Goal: Transaction & Acquisition: Obtain resource

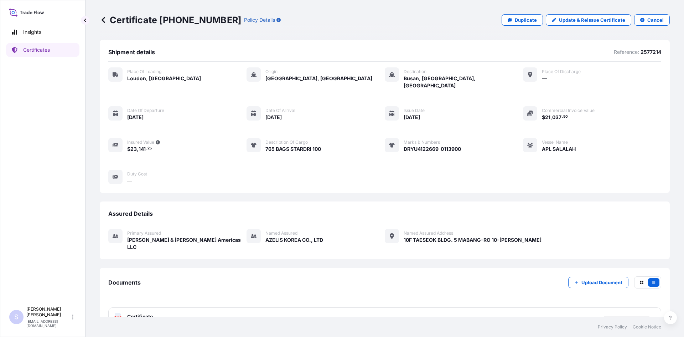
scroll to position [3, 0]
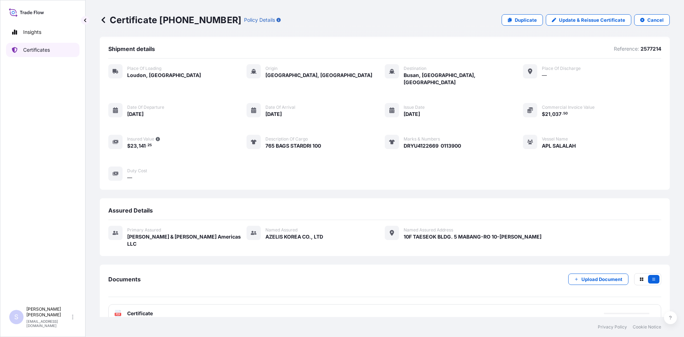
click at [47, 52] on p "Certificates" at bounding box center [36, 49] width 27 height 7
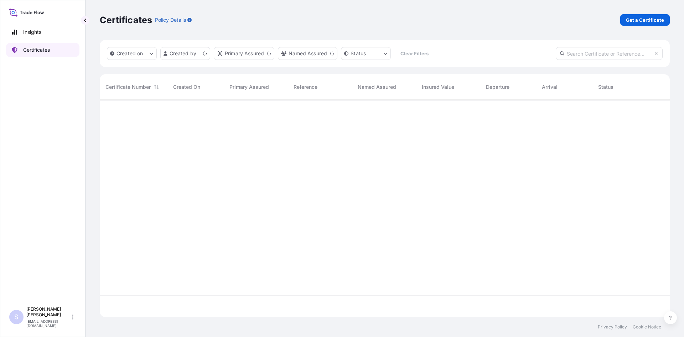
scroll to position [216, 565]
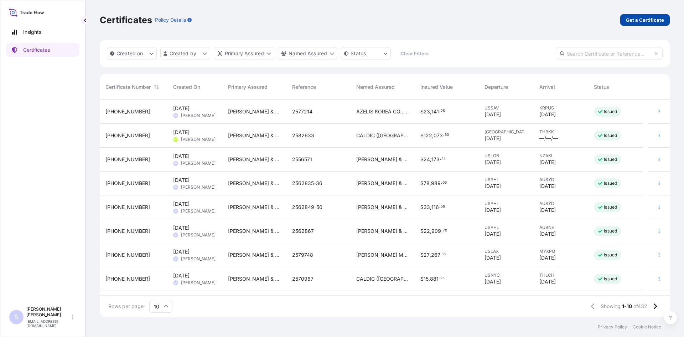
click at [662, 20] on p "Get a Certificate" at bounding box center [645, 19] width 38 height 7
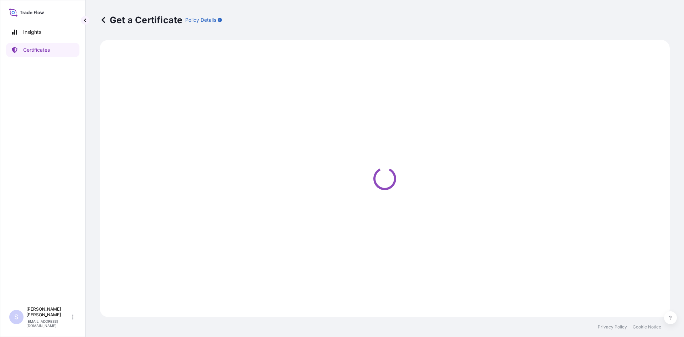
select select "Road / [GEOGRAPHIC_DATA]"
select select "Sea"
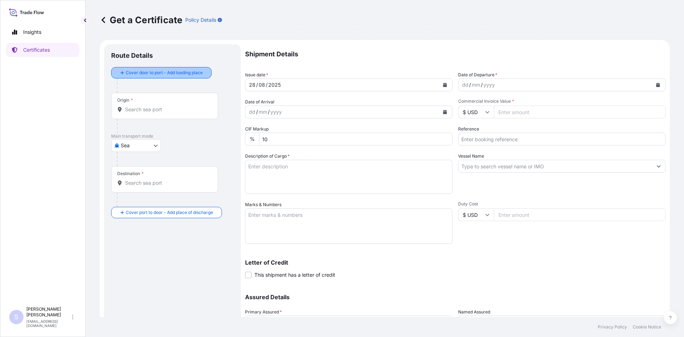
click at [163, 79] on div "Cover door to port - Add loading place" at bounding box center [161, 72] width 88 height 13
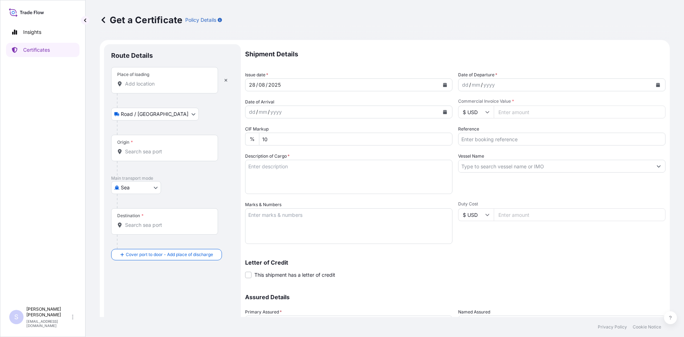
click at [142, 84] on input "Place of loading" at bounding box center [167, 83] width 84 height 7
type input "l"
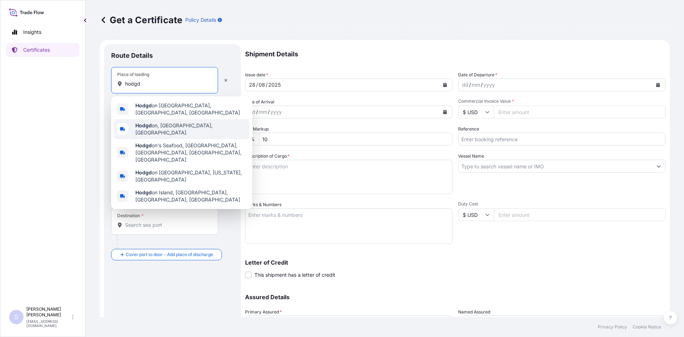
click at [151, 132] on div "Hodgd on, [GEOGRAPHIC_DATA], [GEOGRAPHIC_DATA]" at bounding box center [181, 129] width 135 height 20
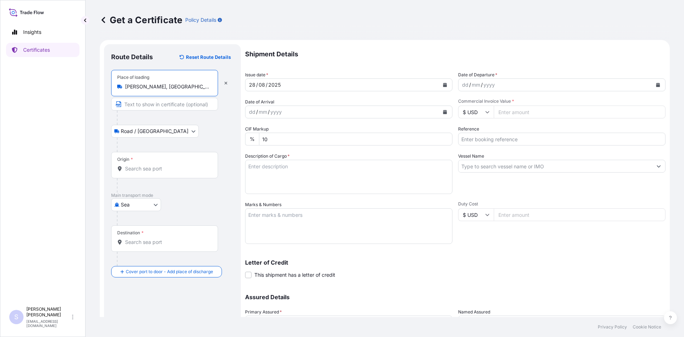
type input "[PERSON_NAME], [GEOGRAPHIC_DATA], [GEOGRAPHIC_DATA]"
click at [155, 171] on input "Origin *" at bounding box center [167, 168] width 84 height 7
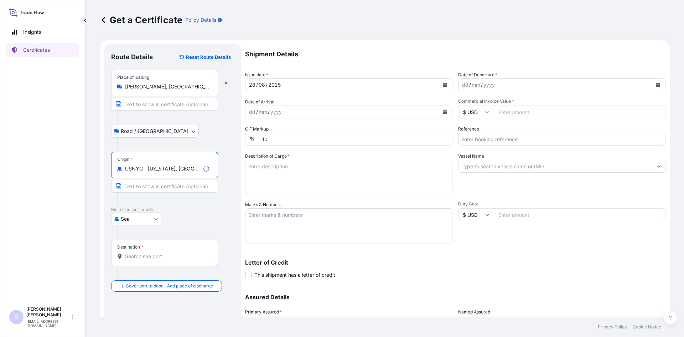
type input "USNYC - [US_STATE], [GEOGRAPHIC_DATA]"
click at [154, 259] on input "Destination *" at bounding box center [167, 256] width 84 height 7
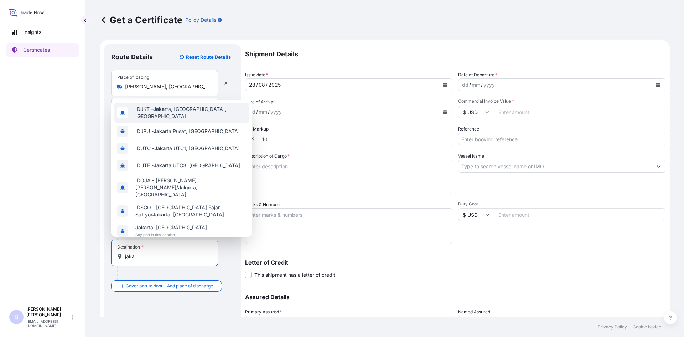
click at [169, 107] on div "IDJKT - Jaka rta, [GEOGRAPHIC_DATA], [GEOGRAPHIC_DATA]" at bounding box center [181, 113] width 135 height 20
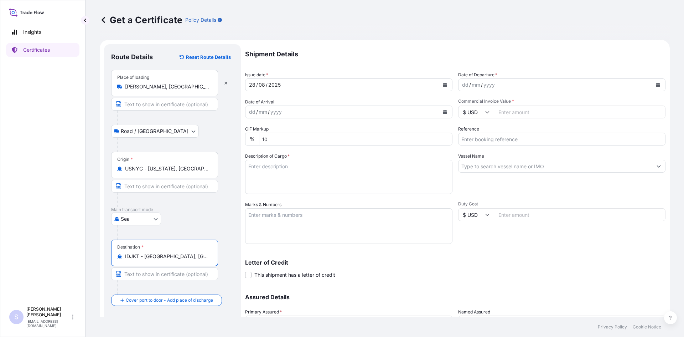
type input "IDJKT - [GEOGRAPHIC_DATA], [GEOGRAPHIC_DATA], [GEOGRAPHIC_DATA]"
click at [655, 87] on button "Calendar" at bounding box center [658, 84] width 11 height 11
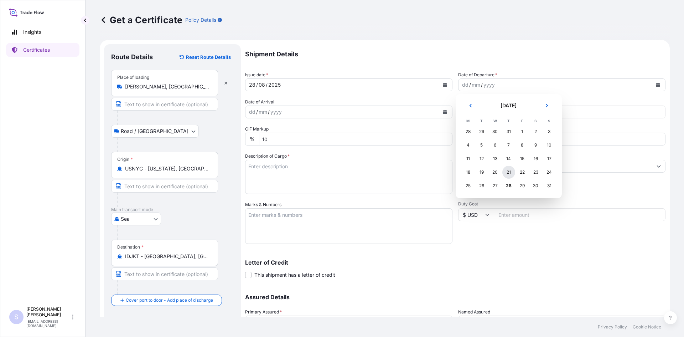
click at [505, 171] on div "21" at bounding box center [509, 172] width 13 height 13
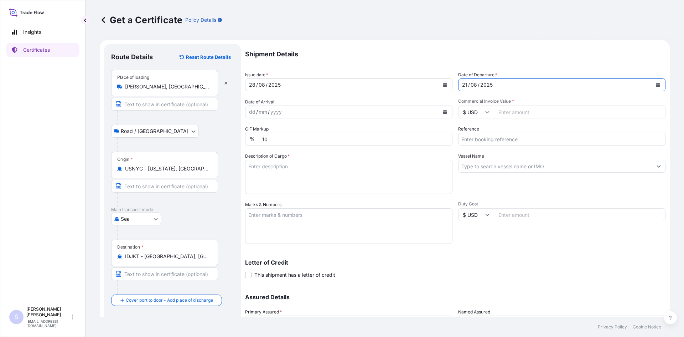
click at [444, 113] on icon "Calendar" at bounding box center [445, 112] width 4 height 4
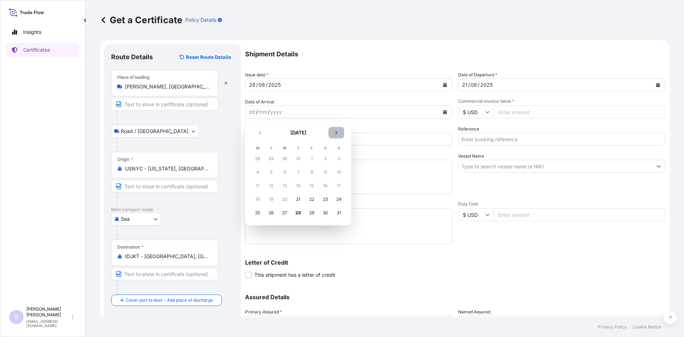
click at [336, 134] on icon "Next" at bounding box center [336, 133] width 2 height 4
click at [272, 171] on div "7" at bounding box center [271, 172] width 13 height 13
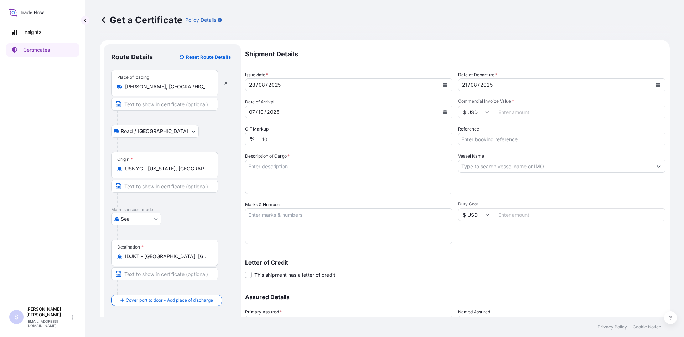
click at [518, 112] on input "Commercial Invoice Value *" at bounding box center [580, 112] width 172 height 13
type input "65286.87"
type input "2581964"
type textarea "850 BAGS MIRA-CAP NG STARCH"
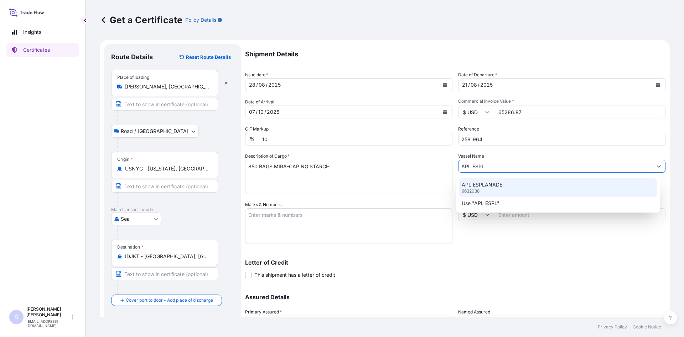
click at [496, 184] on p "APL ESPLANADE" at bounding box center [482, 184] width 41 height 7
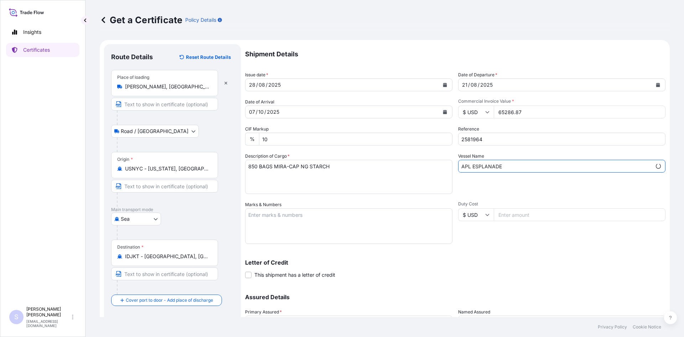
type input "APL ESPLANADE"
click at [363, 218] on textarea "Marks & Numbers" at bounding box center [348, 226] width 207 height 36
type textarea "8"
type textarea "OOLU6974041 0104951"
click at [472, 248] on div "Shipment Details Issue date * [DATE] Date of Departure * [DATE] Date of Arrival…" at bounding box center [455, 200] width 421 height 313
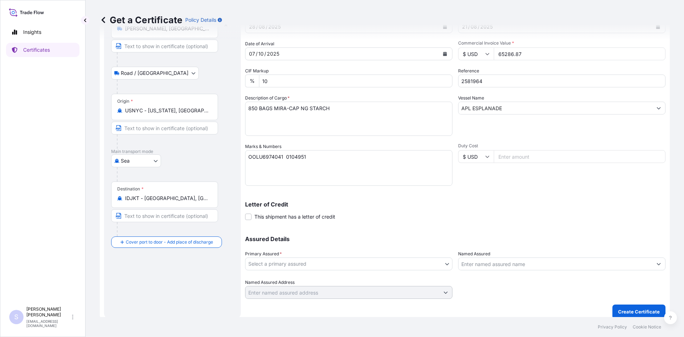
scroll to position [64, 0]
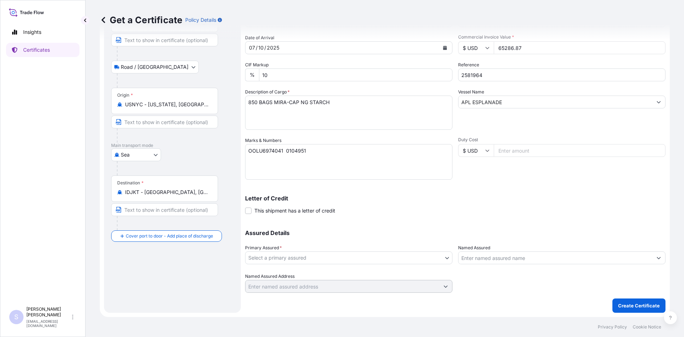
click at [371, 260] on body "Insights Certificates S [PERSON_NAME] [EMAIL_ADDRESS][DOMAIN_NAME] Get a Certif…" at bounding box center [342, 168] width 684 height 337
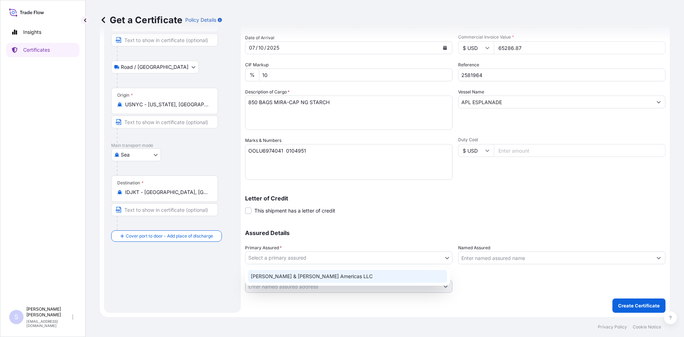
click at [355, 275] on div "[PERSON_NAME] & [PERSON_NAME] Americas LLC" at bounding box center [347, 276] width 199 height 13
select select "31658"
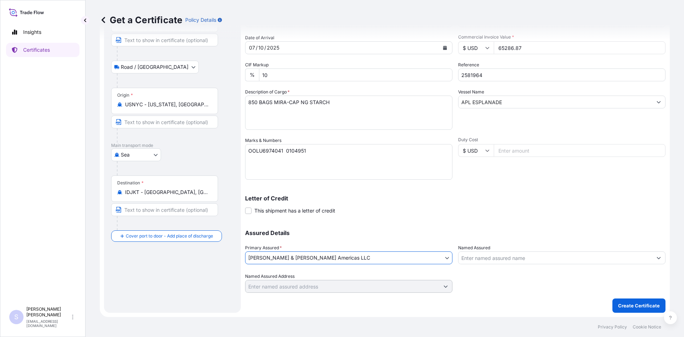
click at [472, 262] on input "Named Assured" at bounding box center [556, 257] width 194 height 13
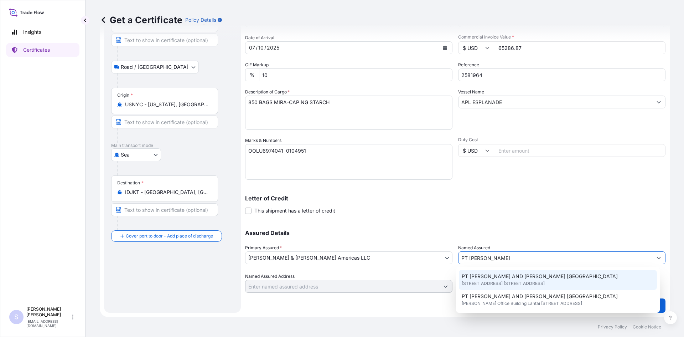
click at [492, 276] on span "PT [PERSON_NAME] AND [PERSON_NAME] [GEOGRAPHIC_DATA]" at bounding box center [540, 276] width 156 height 7
type input "PT [PERSON_NAME] AND [PERSON_NAME] [GEOGRAPHIC_DATA]"
type input "[STREET_ADDRESS] Panjang No.5"
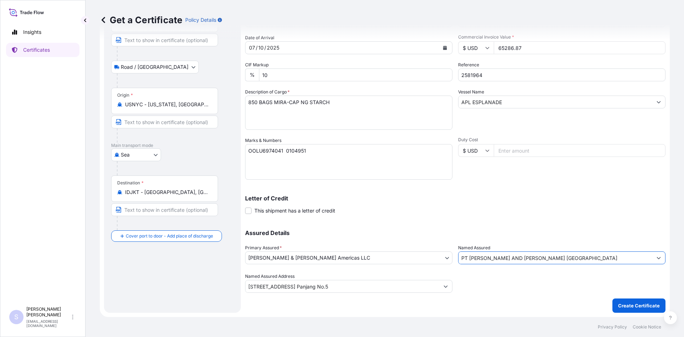
click at [507, 256] on input "PT [PERSON_NAME] AND [PERSON_NAME] [GEOGRAPHIC_DATA]" at bounding box center [556, 257] width 194 height 13
click at [556, 262] on input "PT [PERSON_NAME] AND [PERSON_NAME] [GEOGRAPHIC_DATA]" at bounding box center [556, 257] width 194 height 13
click at [557, 263] on input "PT [PERSON_NAME] AND [PERSON_NAME] [GEOGRAPHIC_DATA]" at bounding box center [556, 257] width 194 height 13
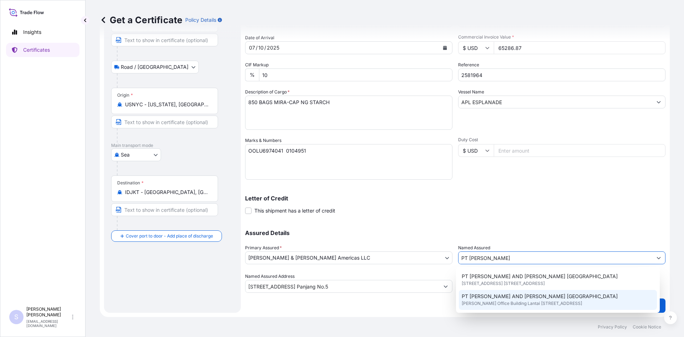
click at [540, 301] on span "[PERSON_NAME] Office Building Lantai [STREET_ADDRESS]" at bounding box center [522, 303] width 120 height 7
type input "PT [PERSON_NAME] AND [PERSON_NAME] [GEOGRAPHIC_DATA]"
type input "[PERSON_NAME][GEOGRAPHIC_DATA] [GEOGRAPHIC_DATA]"
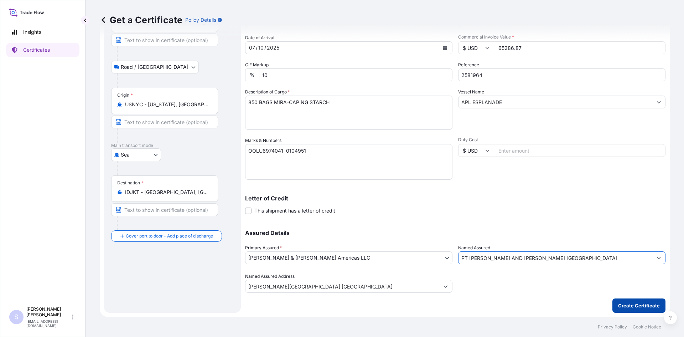
type input "PT [PERSON_NAME] AND [PERSON_NAME] [GEOGRAPHIC_DATA]"
click at [621, 304] on p "Create Certificate" at bounding box center [639, 305] width 42 height 7
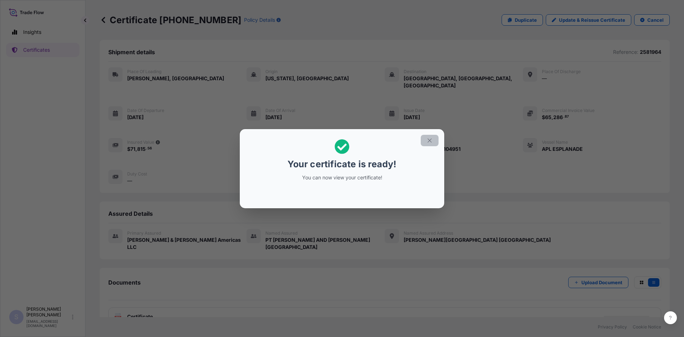
click at [428, 139] on icon "button" at bounding box center [430, 140] width 4 height 4
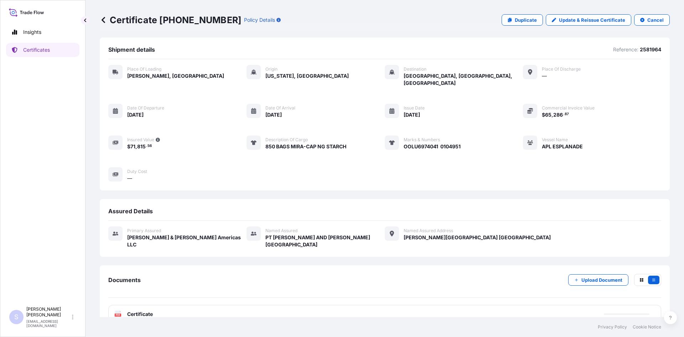
scroll to position [3, 0]
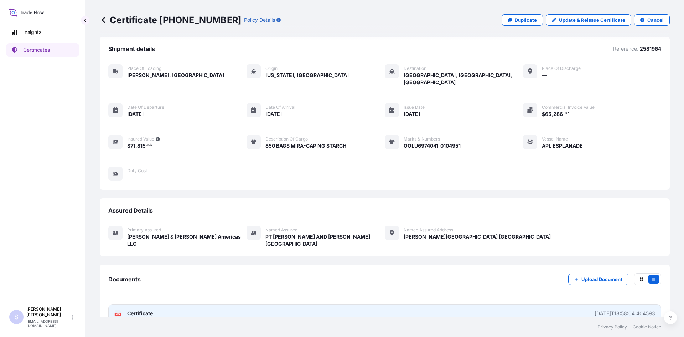
click at [119, 313] on text "PDF" at bounding box center [118, 314] width 5 height 2
